Goal: Task Accomplishment & Management: Complete application form

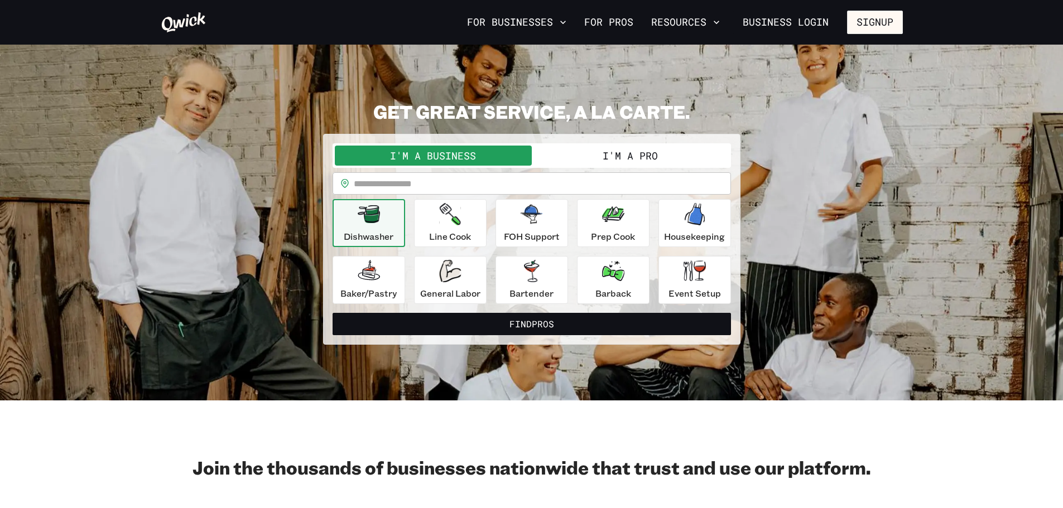
click at [645, 155] on button "I'm a Pro" at bounding box center [630, 156] width 197 height 20
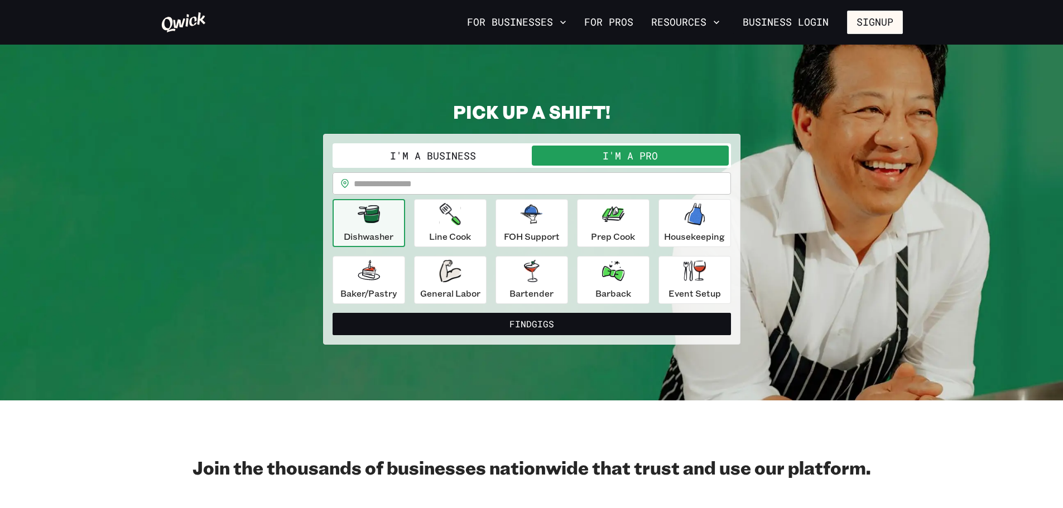
click at [620, 272] on icon "button" at bounding box center [613, 271] width 22 height 20
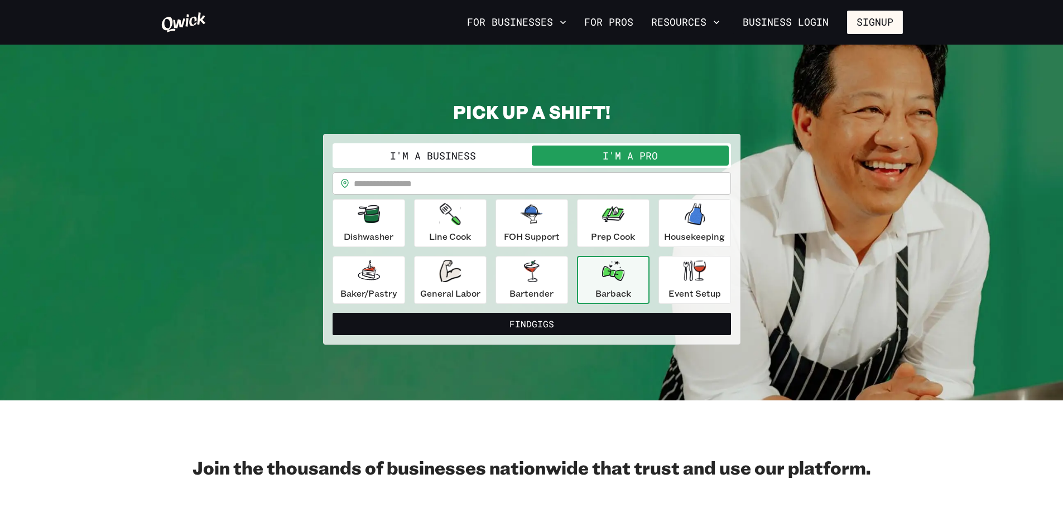
click at [490, 185] on input "text" at bounding box center [542, 183] width 377 height 22
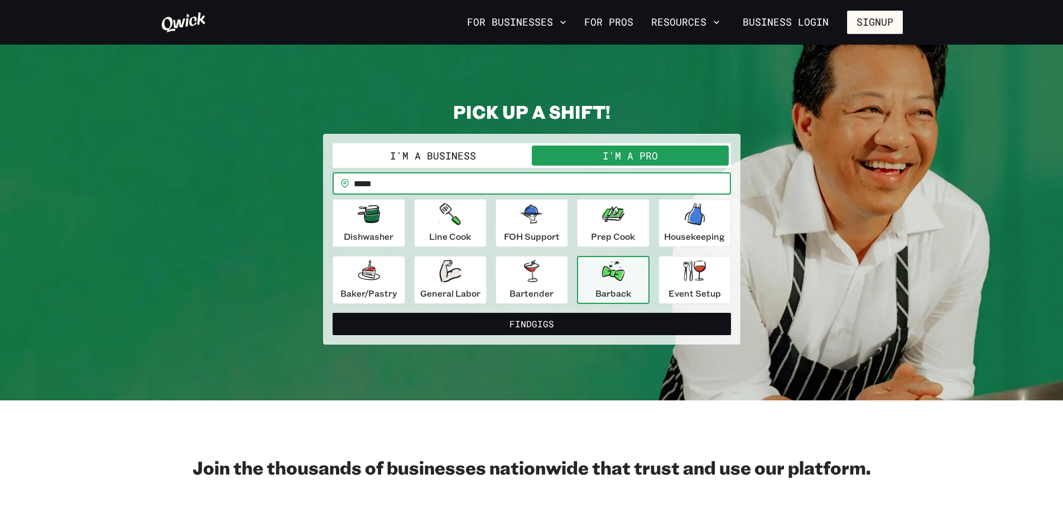
type input "*****"
click at [547, 327] on button "Find Gigs" at bounding box center [531, 324] width 398 height 22
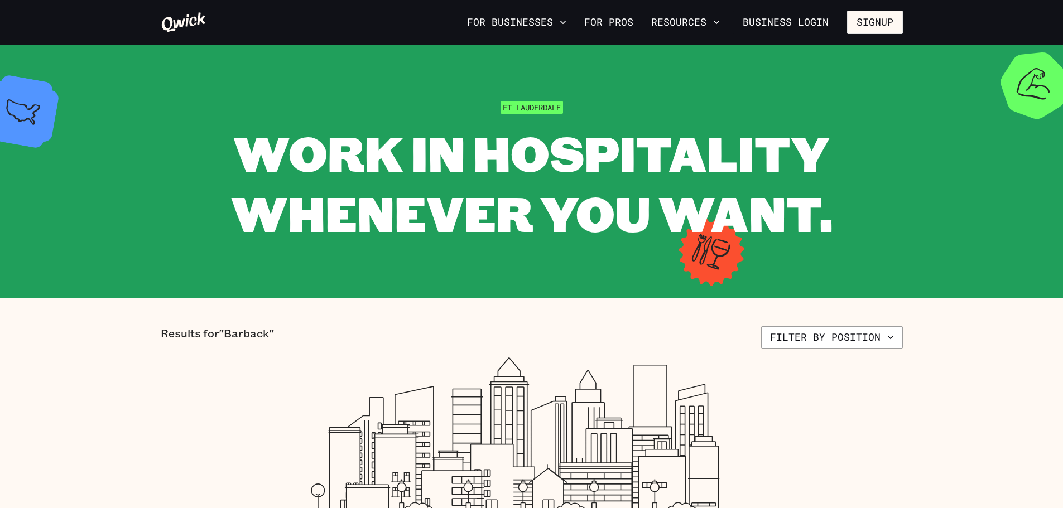
click at [568, 21] on icon "button" at bounding box center [562, 22] width 11 height 11
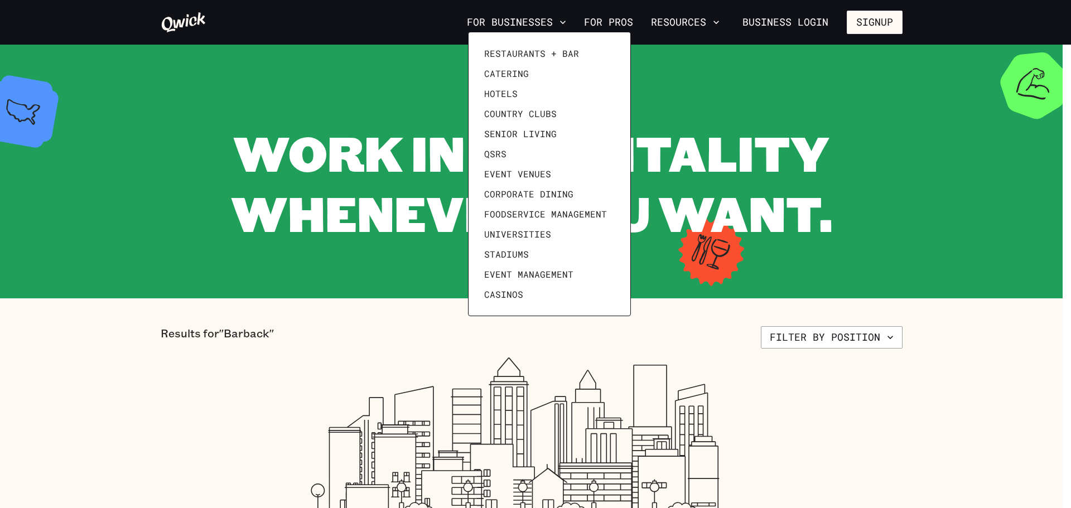
click at [625, 18] on div at bounding box center [535, 254] width 1071 height 508
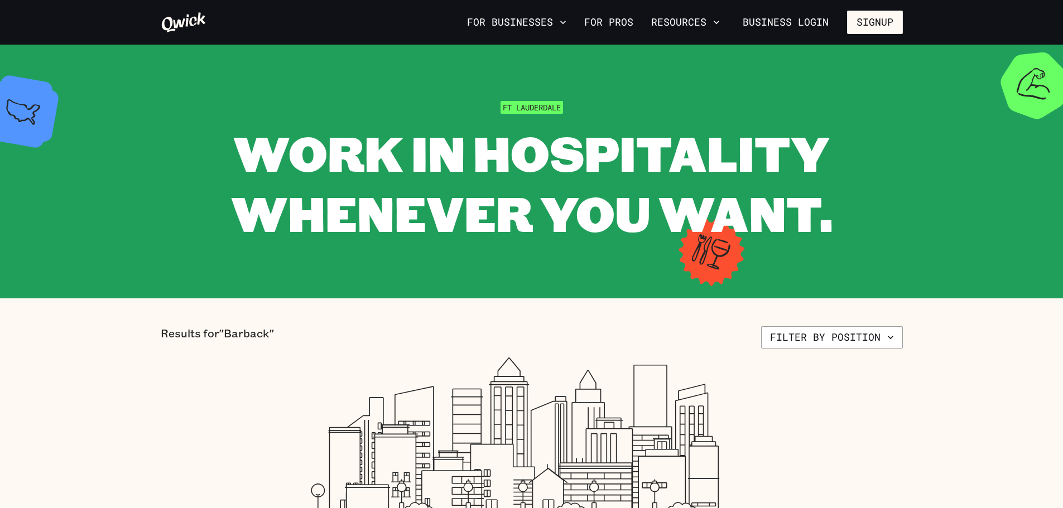
click at [625, 21] on link "For Pros" at bounding box center [609, 22] width 58 height 19
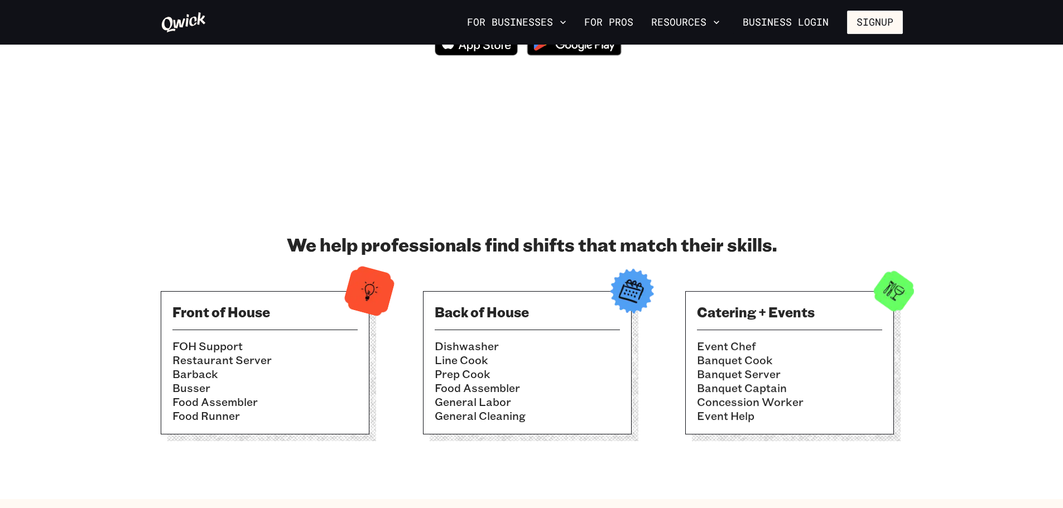
scroll to position [279, 0]
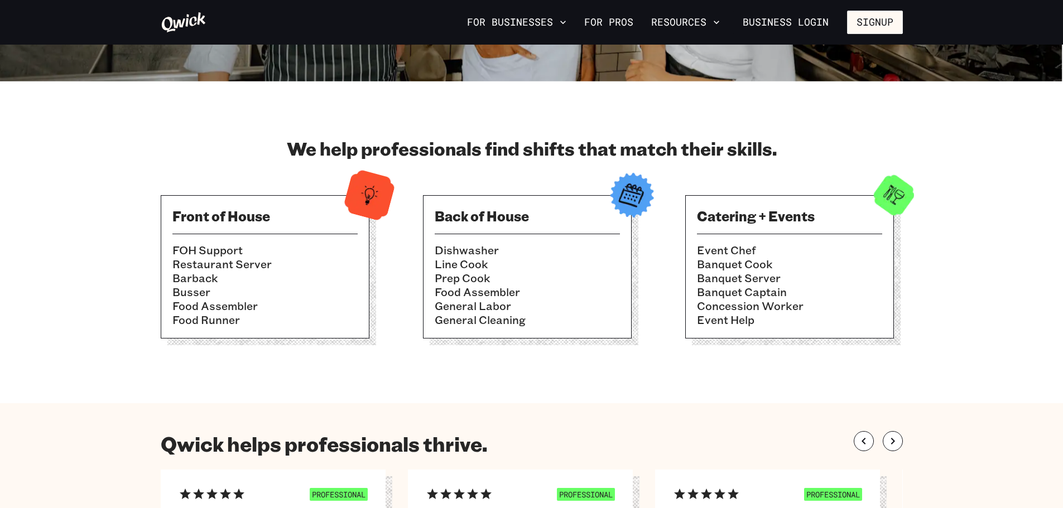
click at [312, 210] on h3 "Front of House" at bounding box center [264, 216] width 185 height 18
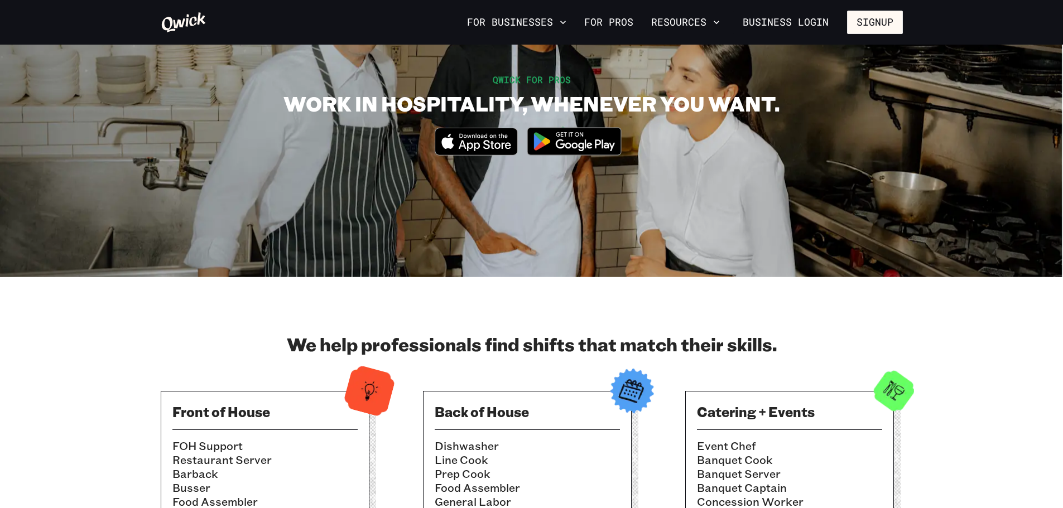
scroll to position [0, 0]
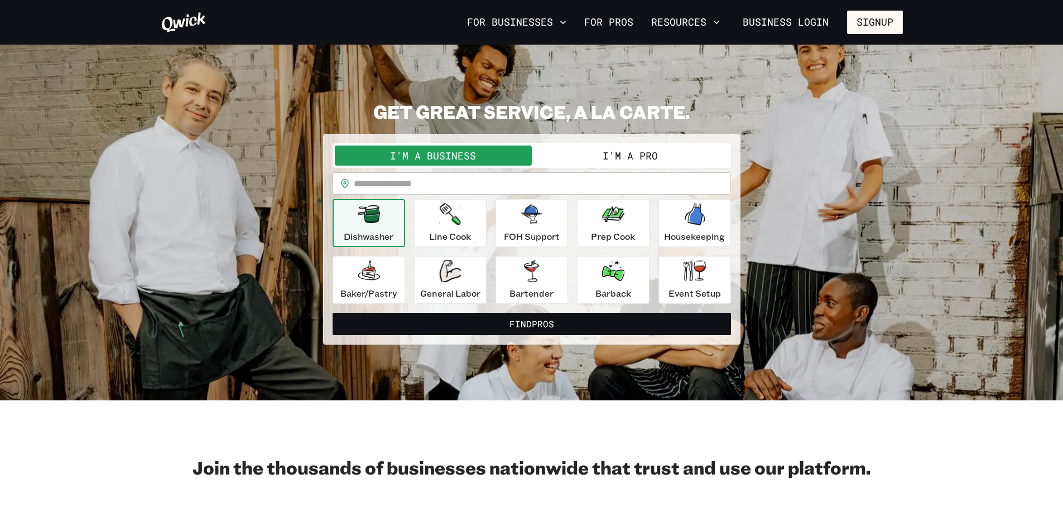
click at [406, 178] on input "text" at bounding box center [542, 183] width 377 height 22
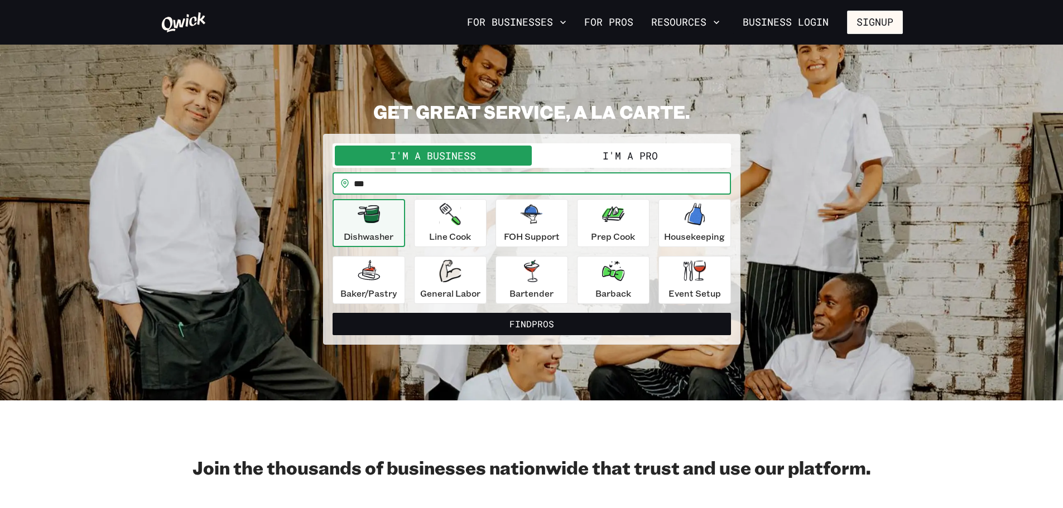
click at [619, 165] on button "I'm a Pro" at bounding box center [630, 156] width 197 height 20
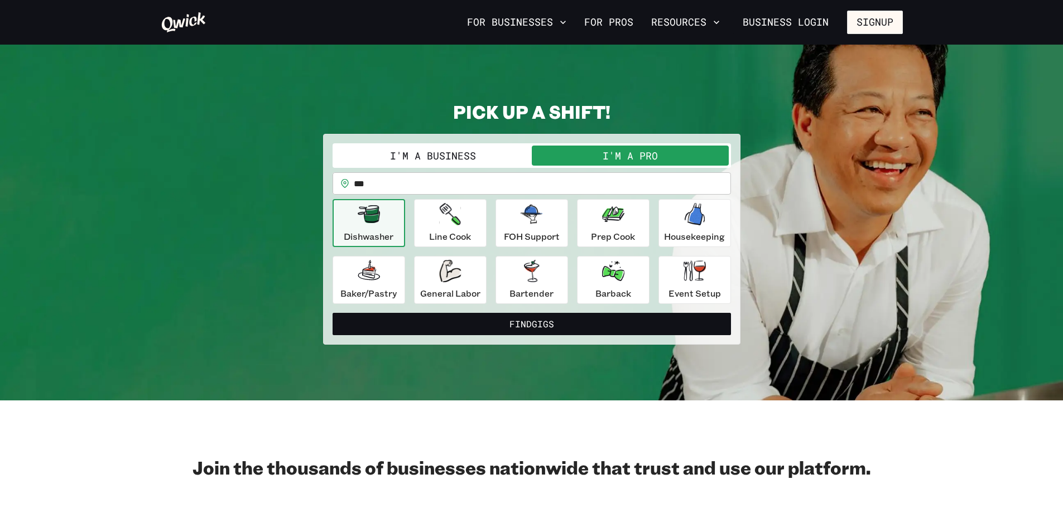
click at [527, 191] on input "***" at bounding box center [542, 183] width 377 height 22
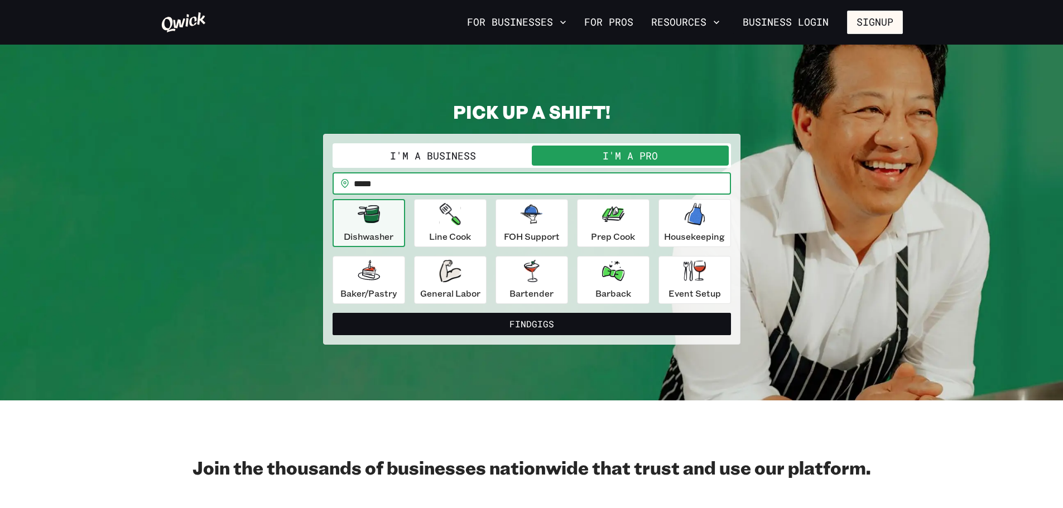
type input "*****"
click at [572, 318] on button "Find Gigs" at bounding box center [531, 324] width 398 height 22
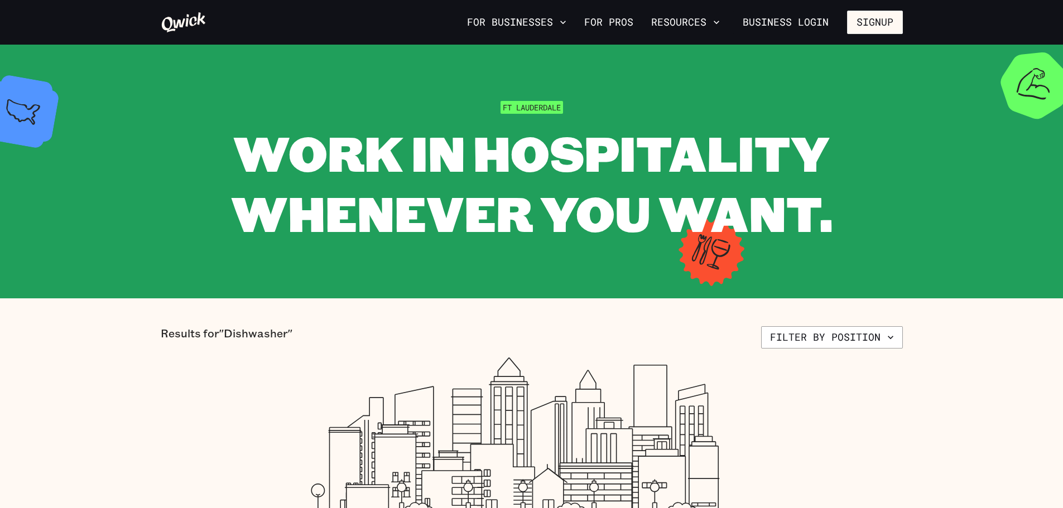
click at [534, 99] on section "Ft Lauderdale WORK IN HOSPITALITY WHENEVER YOU WANT." at bounding box center [531, 172] width 1063 height 254
click at [534, 102] on span "Ft Lauderdale" at bounding box center [531, 107] width 62 height 13
click at [562, 21] on icon "button" at bounding box center [562, 22] width 11 height 11
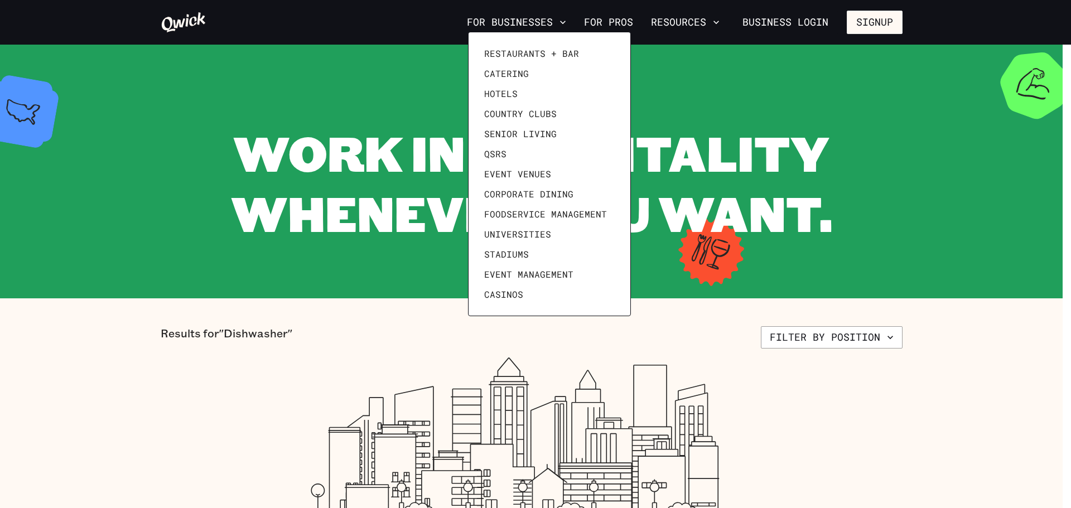
click at [607, 22] on div at bounding box center [535, 254] width 1071 height 508
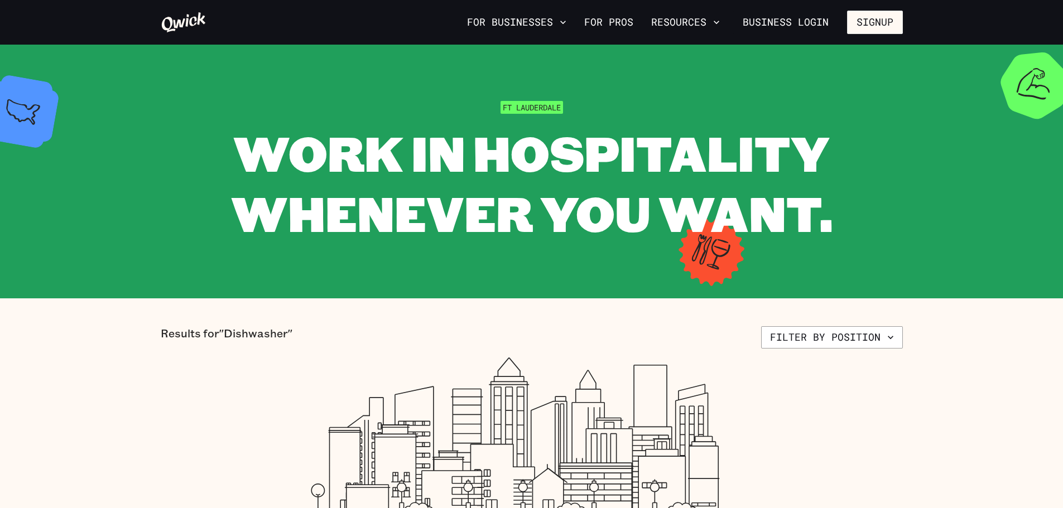
click at [614, 21] on link "For Pros" at bounding box center [609, 22] width 58 height 19
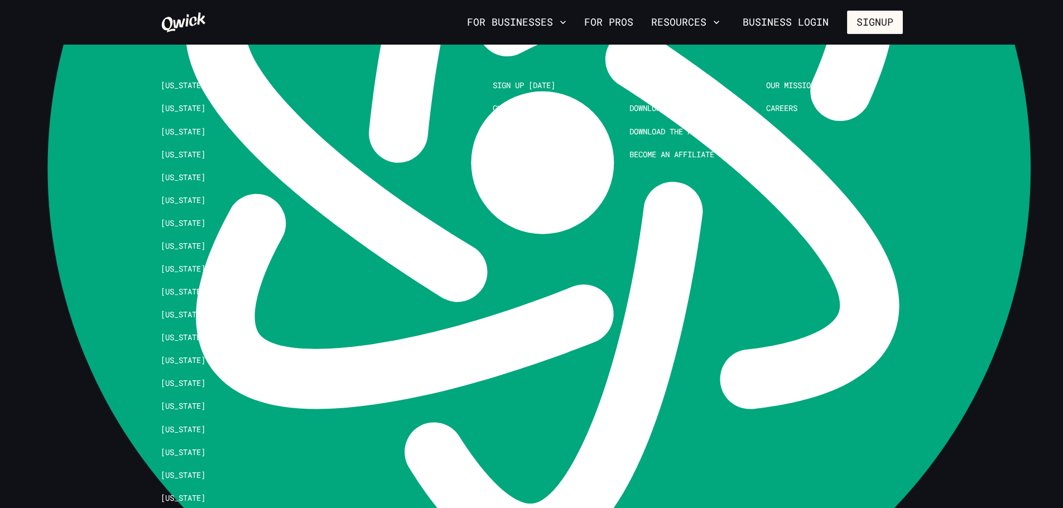
scroll to position [2567, 0]
